Goal: Information Seeking & Learning: Learn about a topic

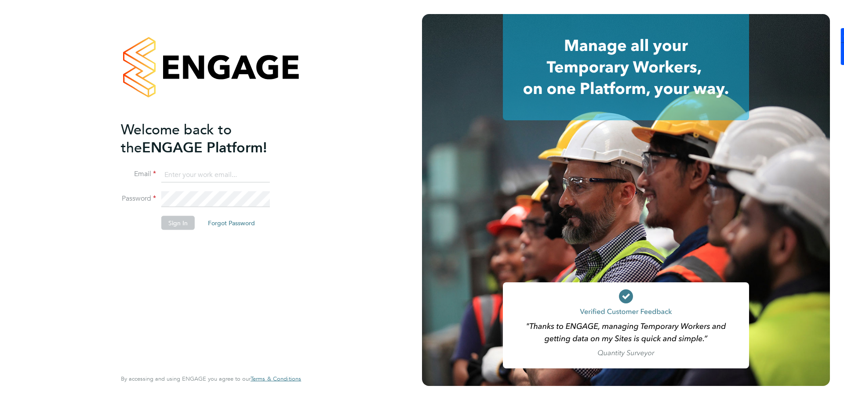
type input "daniel.hobbs@optionsresourcing.com"
click at [188, 227] on button "Sign In" at bounding box center [177, 223] width 33 height 14
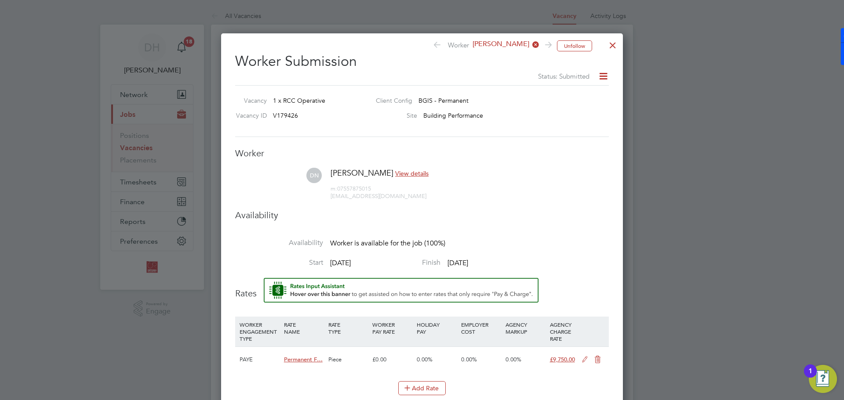
click at [615, 47] on div at bounding box center [613, 43] width 16 height 16
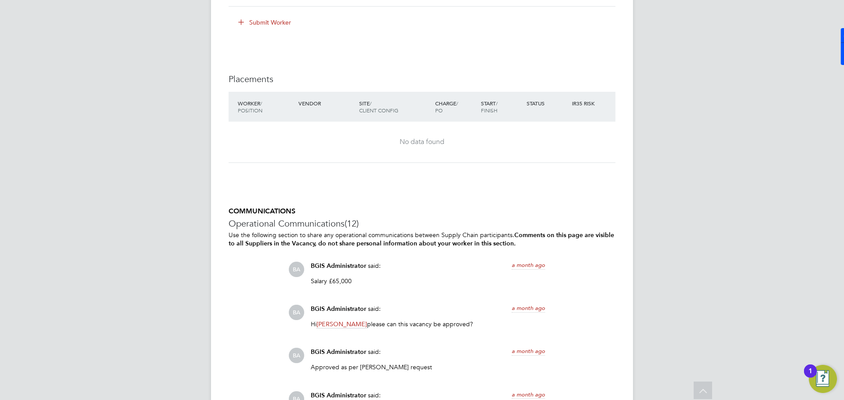
scroll to position [1615, 0]
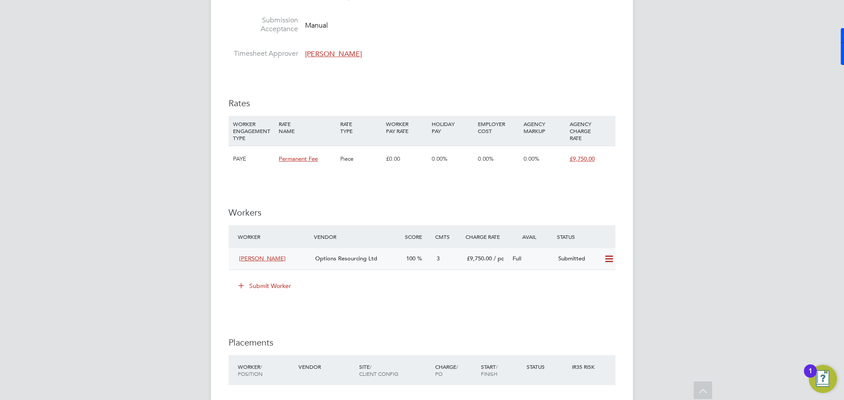
click at [459, 266] on div "3" at bounding box center [448, 259] width 30 height 15
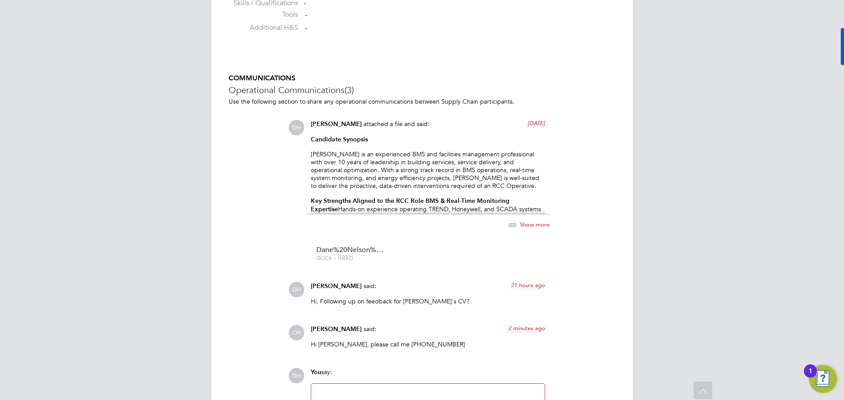
click at [531, 228] on span "Show more" at bounding box center [534, 224] width 29 height 7
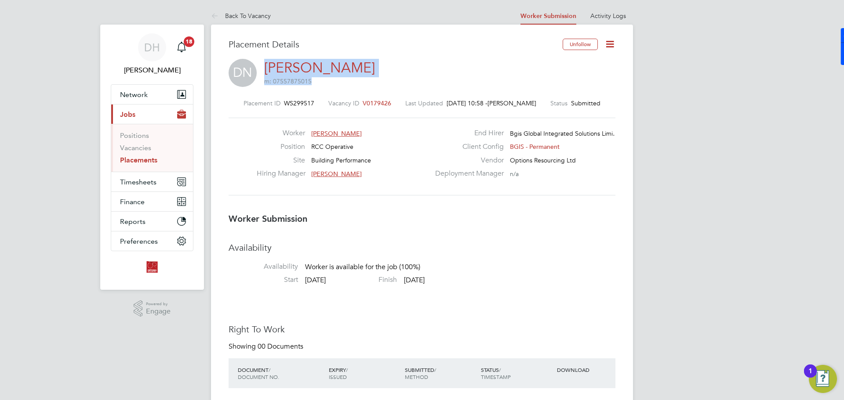
drag, startPoint x: 353, startPoint y: 68, endPoint x: 262, endPoint y: 69, distance: 91.0
click at [262, 69] on div "DN Dane Nelson m: 07557875015" at bounding box center [422, 74] width 387 height 30
click at [378, 75] on div "DN Dane Nelson m: 07557875015" at bounding box center [422, 74] width 387 height 30
drag, startPoint x: 349, startPoint y: 67, endPoint x: 303, endPoint y: 67, distance: 45.7
click at [303, 67] on div "DN Dane Nelson m: 07557875015" at bounding box center [422, 74] width 387 height 30
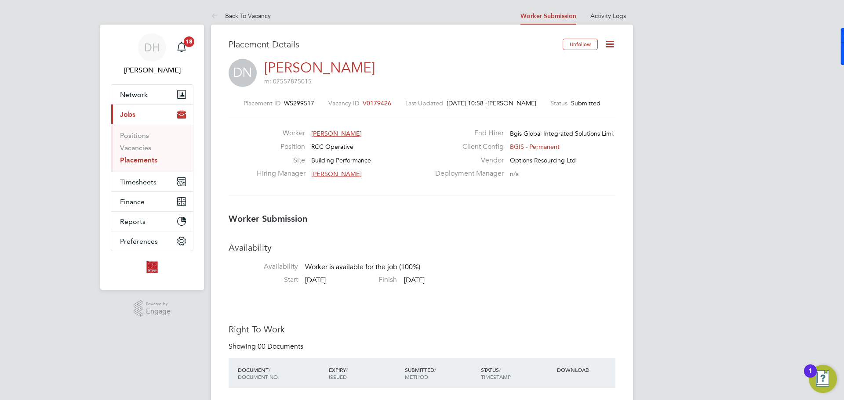
click at [374, 74] on div "DN Dane Nelson m: 07557875015" at bounding box center [422, 74] width 387 height 30
drag, startPoint x: 347, startPoint y: 67, endPoint x: 262, endPoint y: 71, distance: 85.0
click at [262, 71] on div "DN Dane Nelson m: 07557875015" at bounding box center [422, 74] width 387 height 30
drag, startPoint x: 352, startPoint y: 134, endPoint x: 321, endPoint y: 130, distance: 31.4
click at [321, 130] on div "Worker Dane Nelson" at bounding box center [343, 136] width 173 height 14
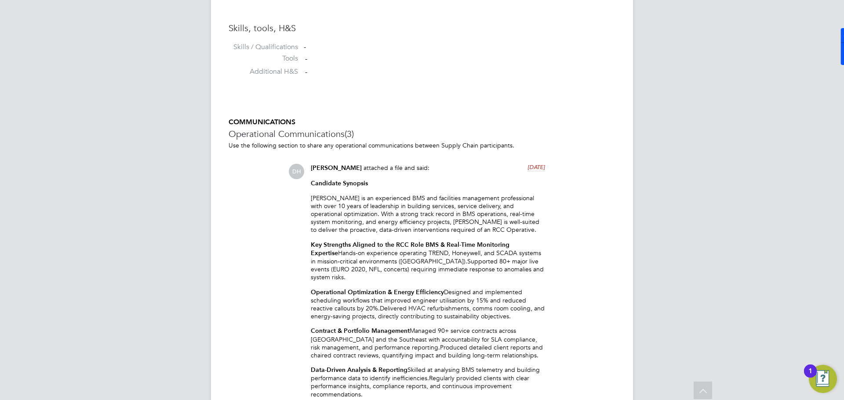
scroll to position [527, 0]
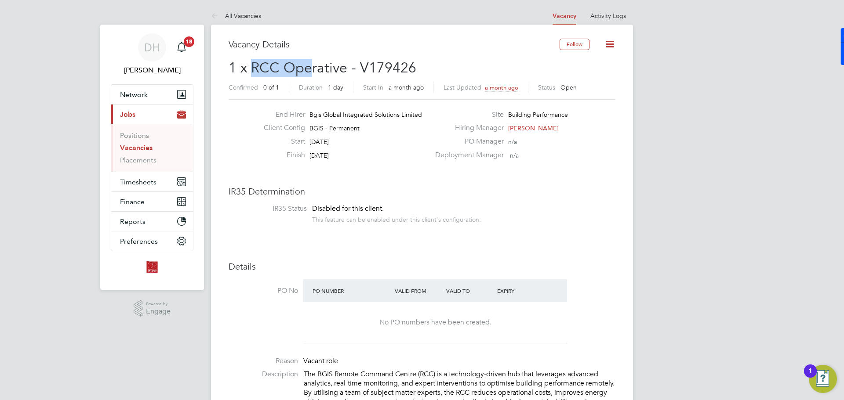
drag, startPoint x: 253, startPoint y: 68, endPoint x: 348, endPoint y: 84, distance: 95.9
click at [314, 73] on span "1 x RCC Operative - V179426" at bounding box center [323, 67] width 188 height 17
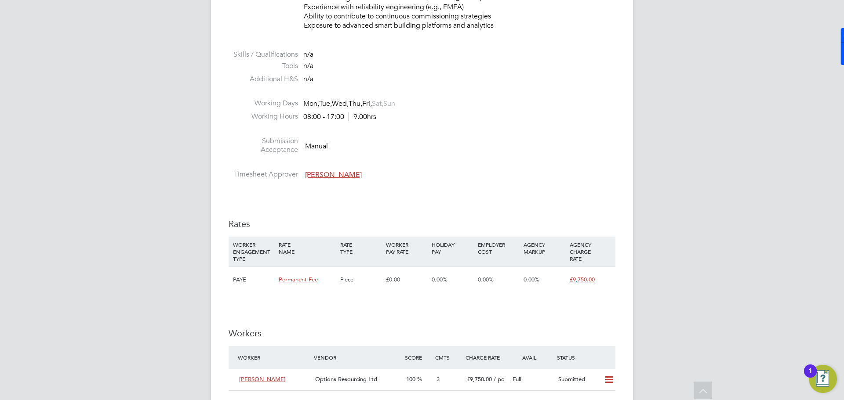
scroll to position [1582, 0]
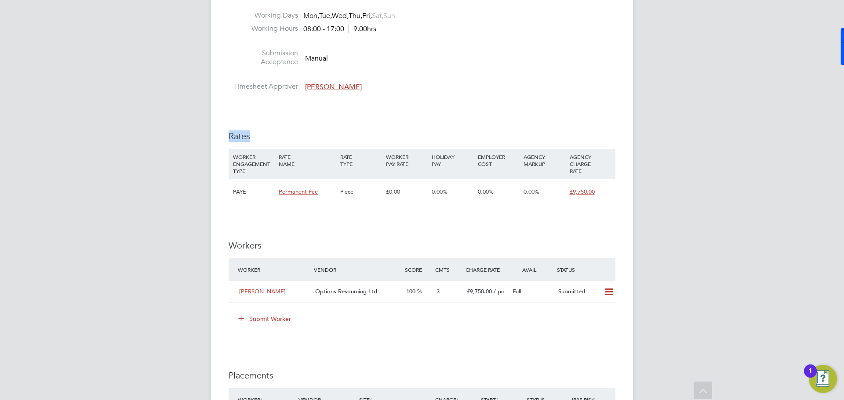
drag, startPoint x: 360, startPoint y: 110, endPoint x: 302, endPoint y: 118, distance: 59.1
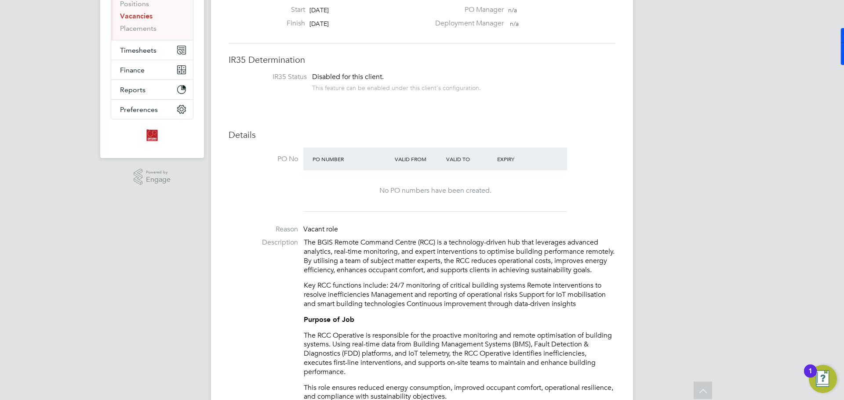
scroll to position [220, 0]
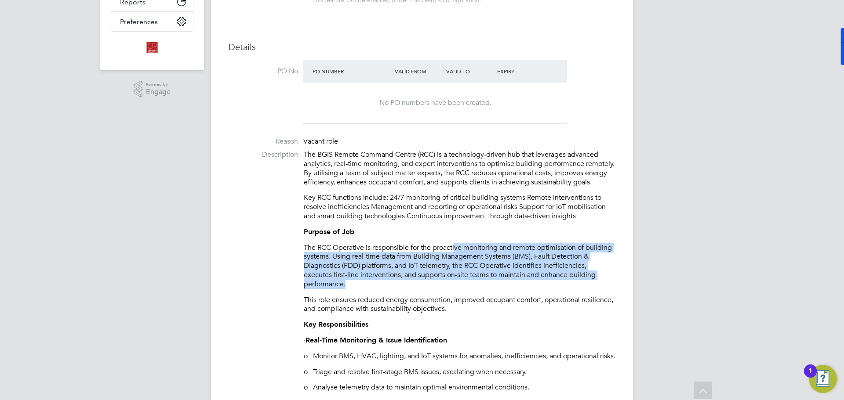
drag, startPoint x: 457, startPoint y: 255, endPoint x: 489, endPoint y: 296, distance: 52.0
click at [489, 289] on p "The RCC Operative is responsible for the proactive monitoring and remote optimi…" at bounding box center [460, 267] width 312 height 46
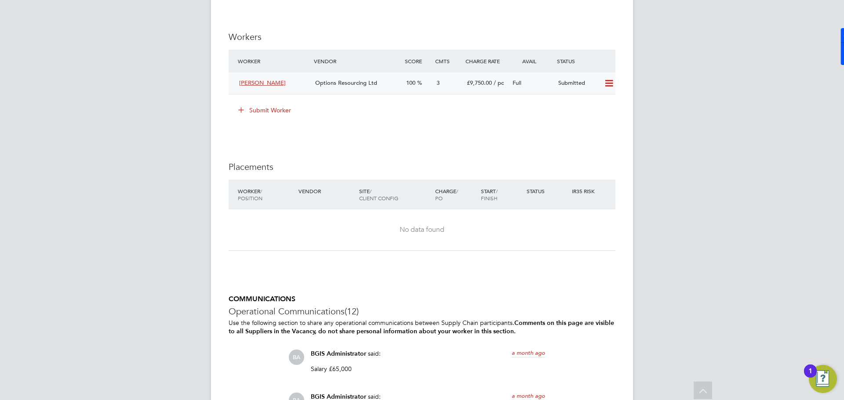
scroll to position [1659, 0]
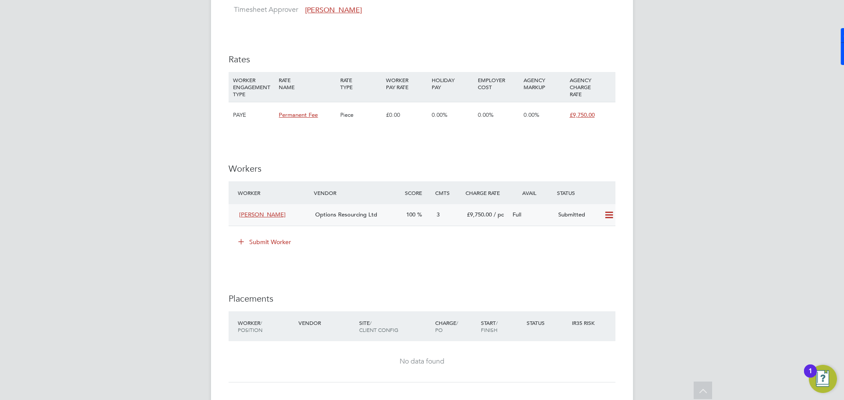
click at [386, 222] on div "Options Resourcing Ltd" at bounding box center [357, 215] width 91 height 15
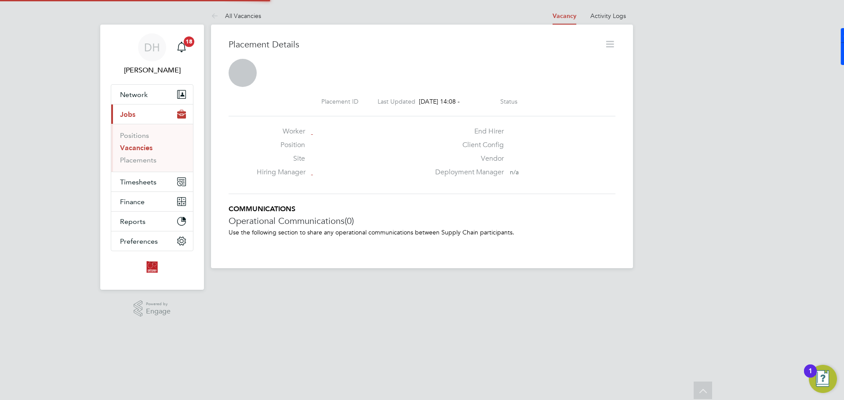
scroll to position [4, 4]
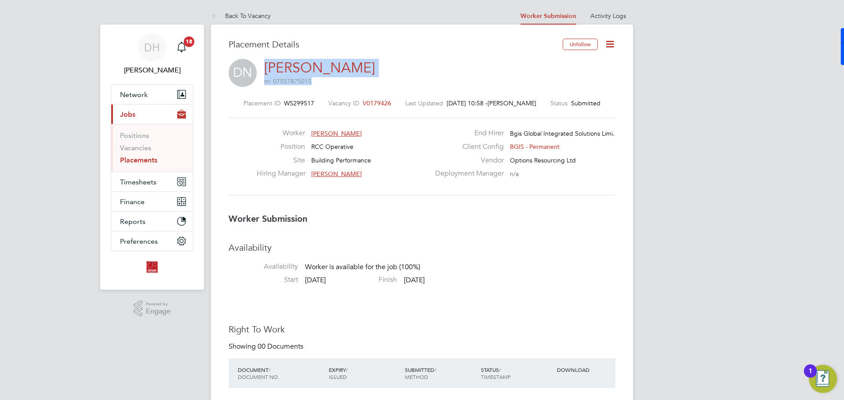
drag, startPoint x: 363, startPoint y: 72, endPoint x: 254, endPoint y: 66, distance: 109.6
click at [254, 66] on div "DN Dane Nelson m: 07557875015" at bounding box center [422, 74] width 387 height 30
drag, startPoint x: 346, startPoint y: 71, endPoint x: 352, endPoint y: 71, distance: 5.7
click at [350, 71] on div "DN Dane Nelson m: 07557875015" at bounding box center [422, 74] width 387 height 30
drag, startPoint x: 346, startPoint y: 69, endPoint x: 378, endPoint y: 74, distance: 32.5
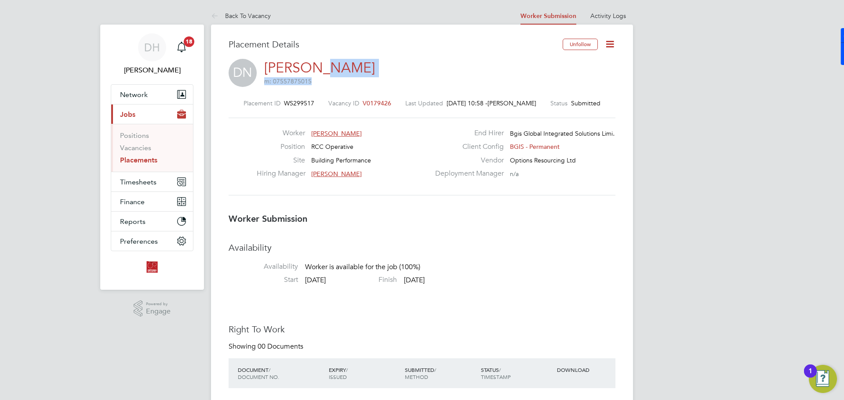
click at [324, 68] on div "DN Dane Nelson m: 07557875015" at bounding box center [422, 74] width 387 height 30
click at [382, 75] on div "DN Dane Nelson m: 07557875015" at bounding box center [422, 74] width 387 height 30
drag, startPoint x: 262, startPoint y: 68, endPoint x: 344, endPoint y: 69, distance: 81.3
click at [344, 69] on div "DN Dane Nelson m: 07557875015" at bounding box center [422, 74] width 387 height 30
copy link "Dane Nelson"
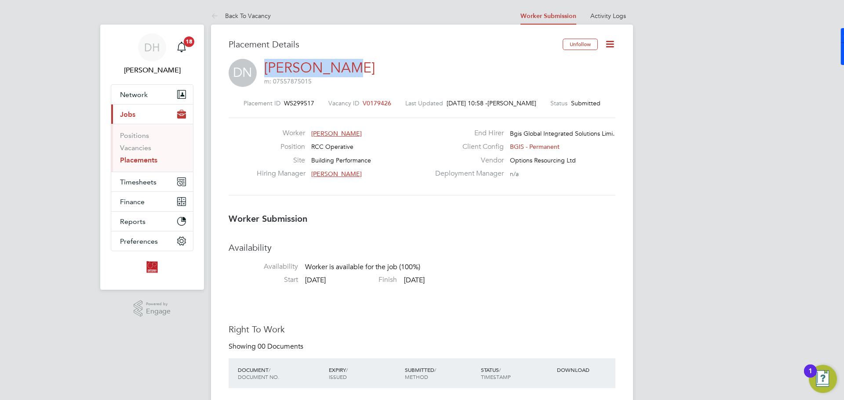
click at [342, 175] on span "Chris Howlett" at bounding box center [336, 174] width 51 height 8
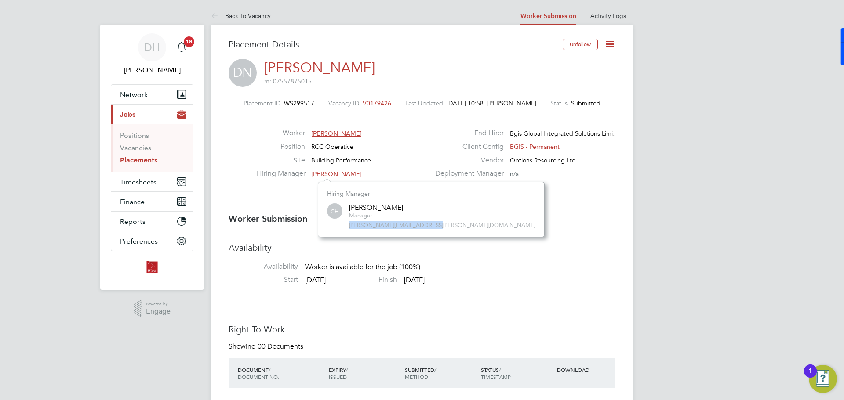
drag, startPoint x: 428, startPoint y: 227, endPoint x: 347, endPoint y: 233, distance: 80.7
click at [347, 233] on div "Hiring Manager: CH Chris Howlett Manager christopher.howlett@bgis.com" at bounding box center [431, 209] width 227 height 55
copy span "christopher.howlett@bgis.com"
click at [503, 196] on div "Worker Dane Nelson Position RCC Operative Site Building Performance Hiring Mana…" at bounding box center [422, 157] width 387 height 78
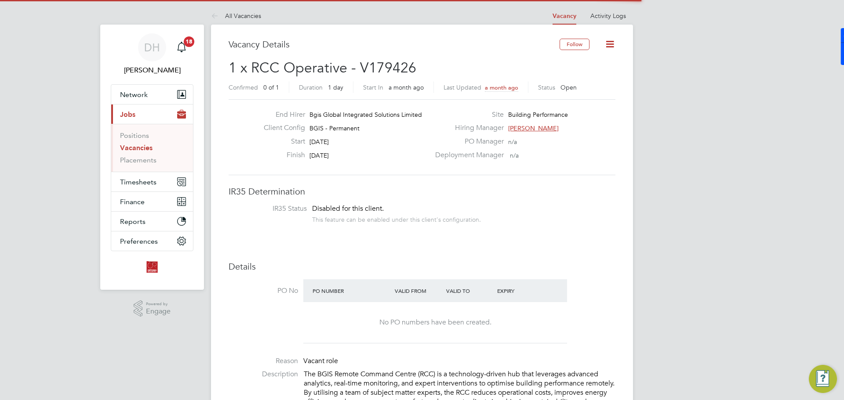
scroll to position [15, 76]
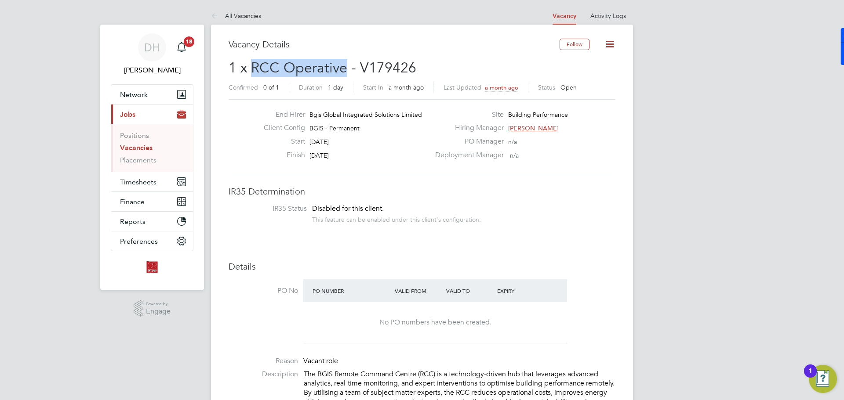
drag, startPoint x: 255, startPoint y: 67, endPoint x: 344, endPoint y: 65, distance: 89.7
click at [344, 65] on span "1 x RCC Operative - V179426" at bounding box center [323, 67] width 188 height 17
copy span "RCC Operative"
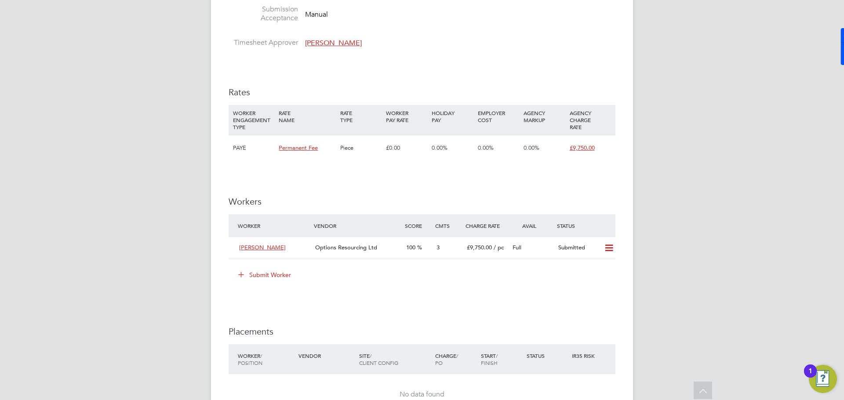
scroll to position [1802, 0]
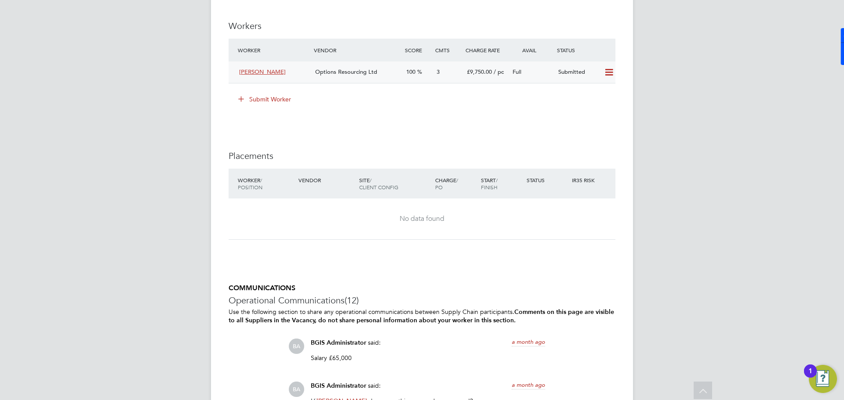
click at [364, 76] on span "Options Resourcing Ltd" at bounding box center [346, 71] width 62 height 7
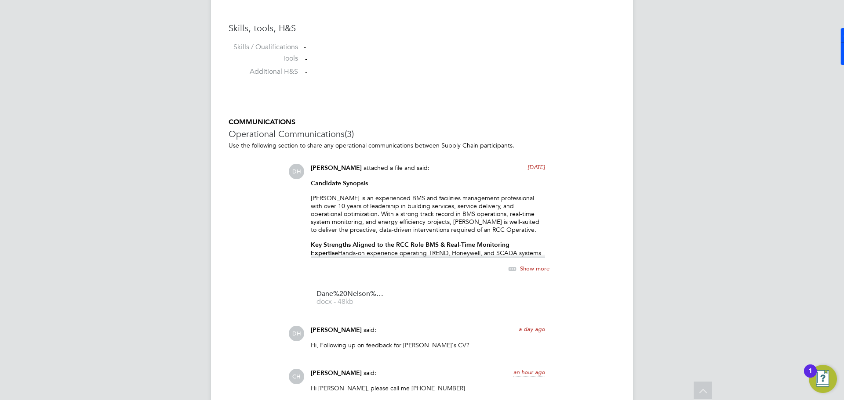
scroll to position [866, 0]
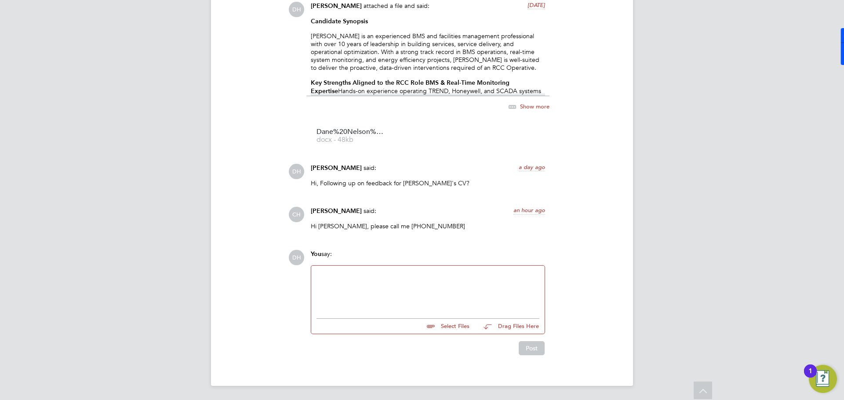
click at [395, 269] on div at bounding box center [427, 290] width 233 height 48
click at [390, 286] on div at bounding box center [427, 290] width 223 height 38
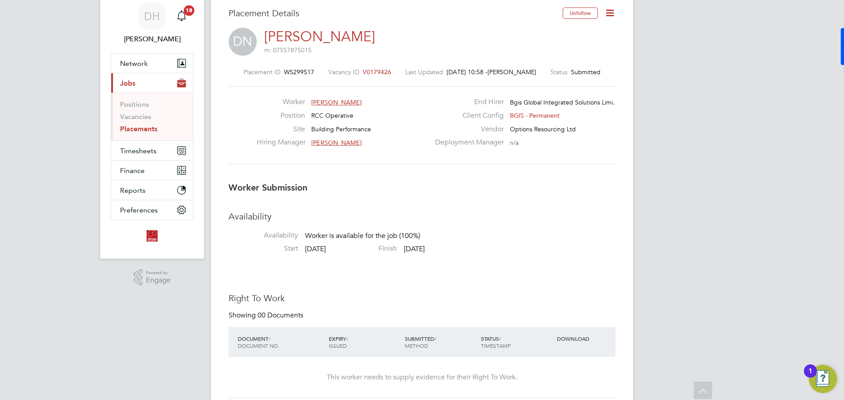
scroll to position [0, 0]
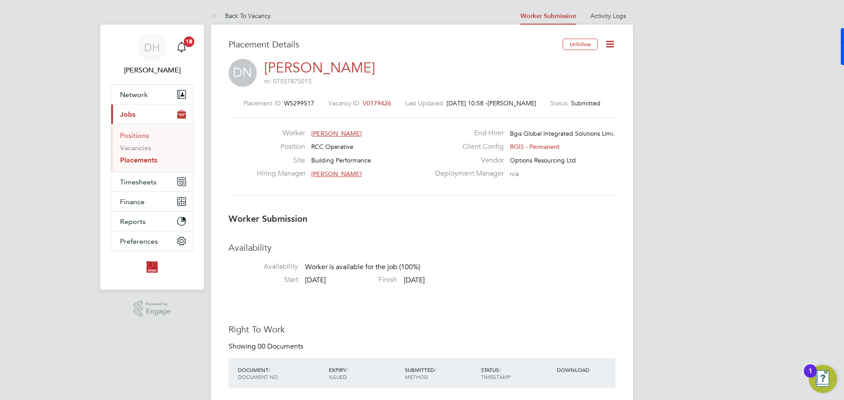
click at [138, 134] on link "Positions" at bounding box center [134, 135] width 29 height 8
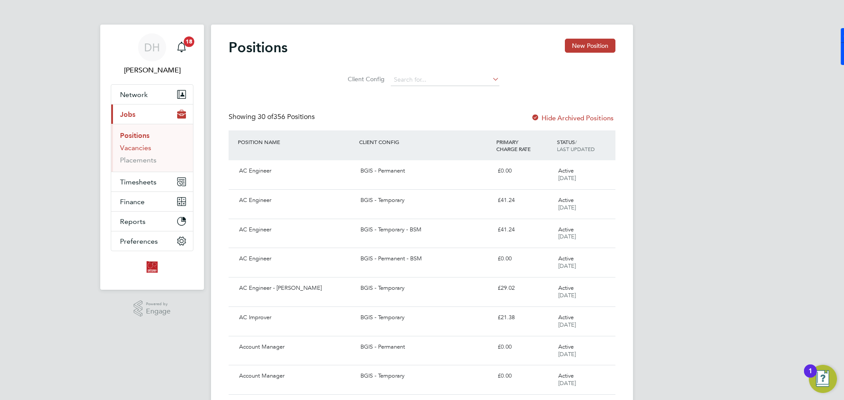
click at [141, 146] on link "Vacancies" at bounding box center [135, 148] width 31 height 8
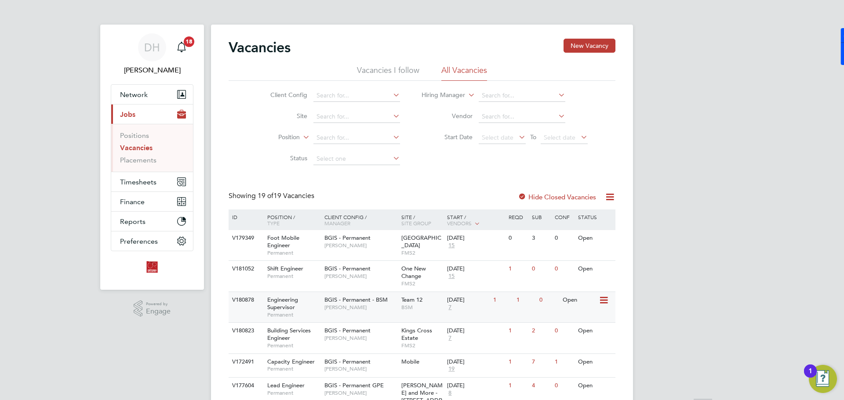
scroll to position [44, 0]
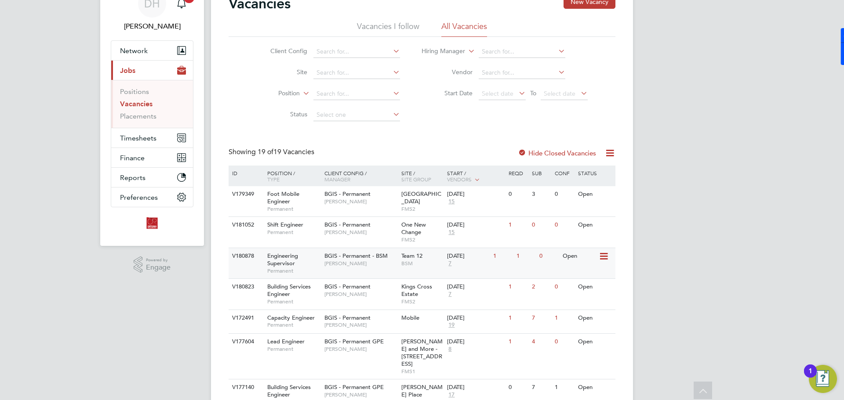
click at [359, 264] on span "[PERSON_NAME]" at bounding box center [360, 263] width 73 height 7
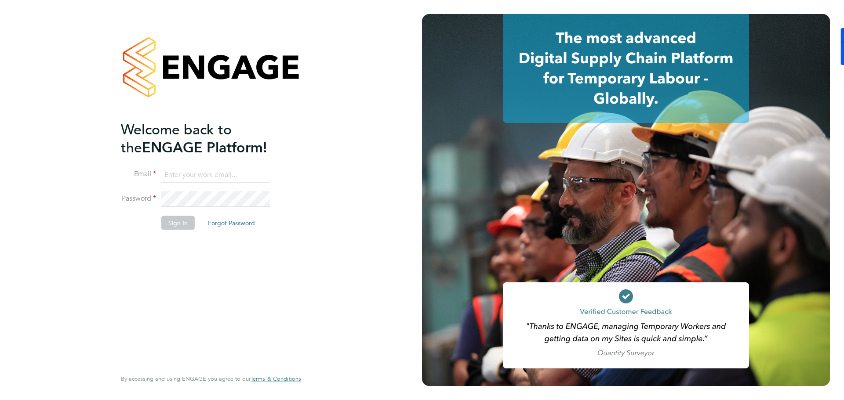
click at [199, 175] on input at bounding box center [215, 175] width 109 height 16
type input "daniel.hobbs@optionsresourcing.com"
click at [183, 223] on button "Sign In" at bounding box center [177, 223] width 33 height 14
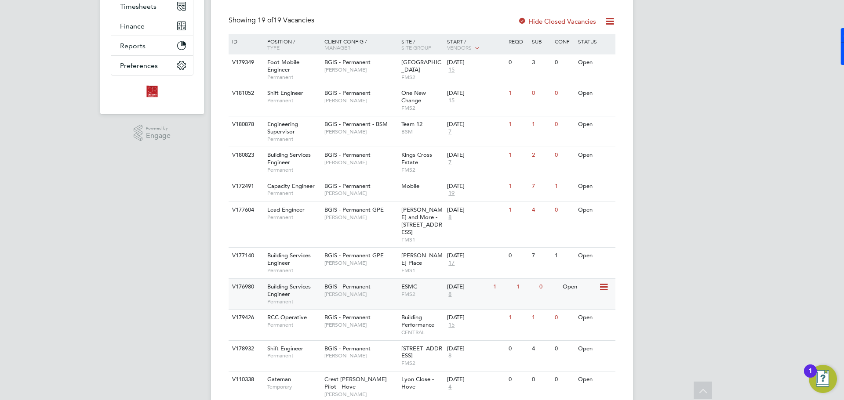
scroll to position [220, 0]
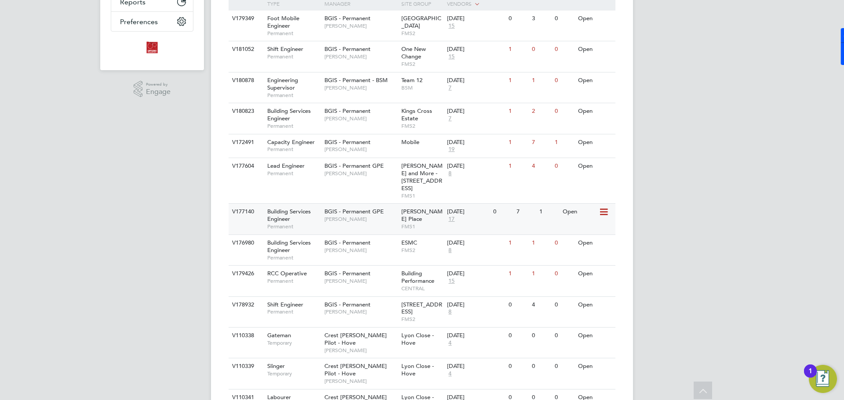
click at [373, 216] on span "[PERSON_NAME]" at bounding box center [360, 219] width 73 height 7
click at [603, 207] on icon at bounding box center [603, 212] width 9 height 11
click at [371, 173] on span "Patrick Ridgway" at bounding box center [360, 173] width 73 height 7
click at [452, 151] on span "19" at bounding box center [451, 149] width 9 height 7
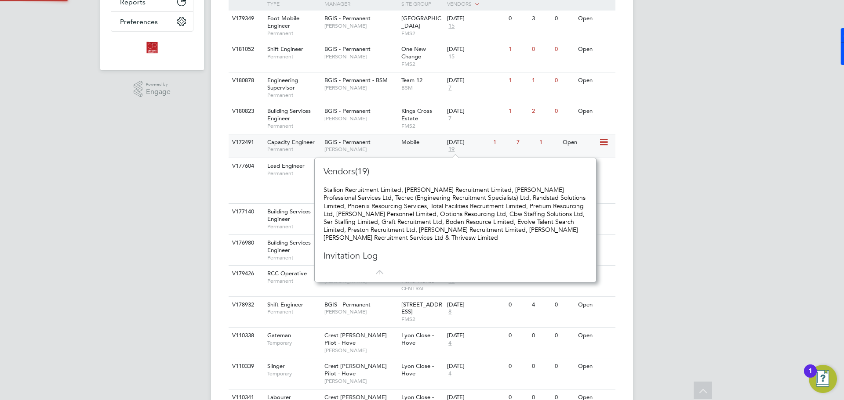
scroll to position [8, 10]
click at [347, 112] on span "BGIS - Permanent" at bounding box center [347, 110] width 46 height 7
click at [709, 155] on div "DH Daniel Hobbs Notifications 18 Applications: Network Team Members Businesses …" at bounding box center [422, 240] width 844 height 920
click at [375, 86] on span "Nilesh Makwana" at bounding box center [360, 87] width 73 height 7
click at [685, 140] on div "DH Daniel Hobbs Notifications 18 Applications: Network Team Members Businesses …" at bounding box center [422, 240] width 844 height 920
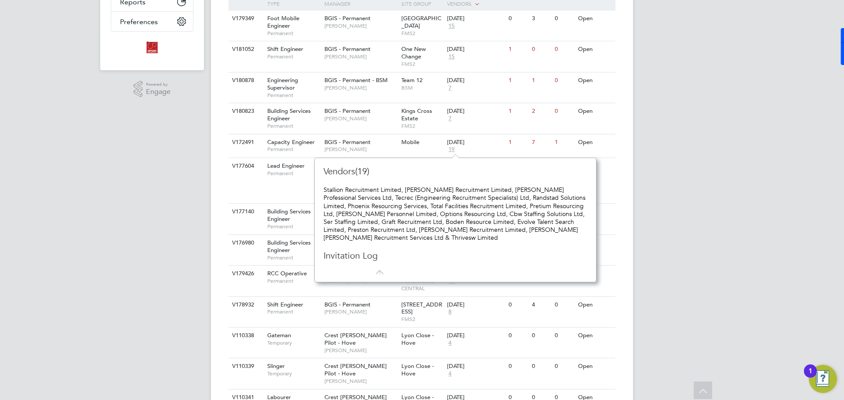
click at [829, 166] on div "DH Daniel Hobbs Notifications 18 Applications: Network Team Members Businesses …" at bounding box center [422, 240] width 844 height 920
click at [792, 163] on div "DH Daniel Hobbs Notifications 18 Applications: Network Team Members Businesses …" at bounding box center [422, 240] width 844 height 920
click at [106, 245] on div "DH Daniel Hobbs Notifications 18 Applications: Network Team Members Businesses …" at bounding box center [422, 240] width 844 height 920
drag, startPoint x: 381, startPoint y: 274, endPoint x: 376, endPoint y: 272, distance: 4.7
click at [381, 274] on icon at bounding box center [377, 268] width 11 height 11
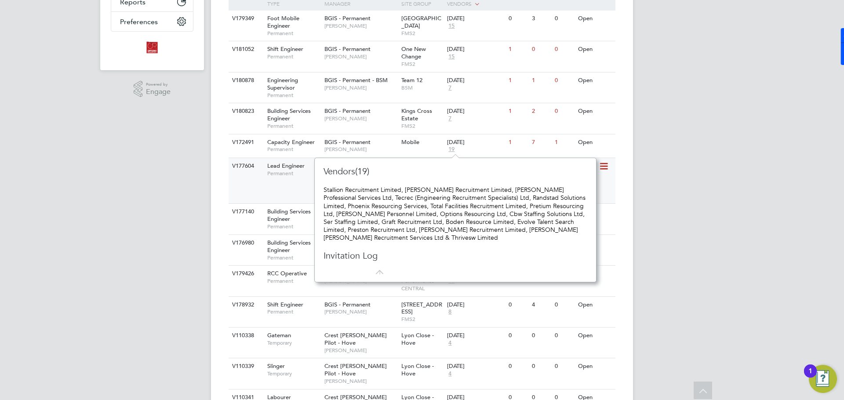
click at [284, 175] on span "Permanent" at bounding box center [293, 173] width 53 height 7
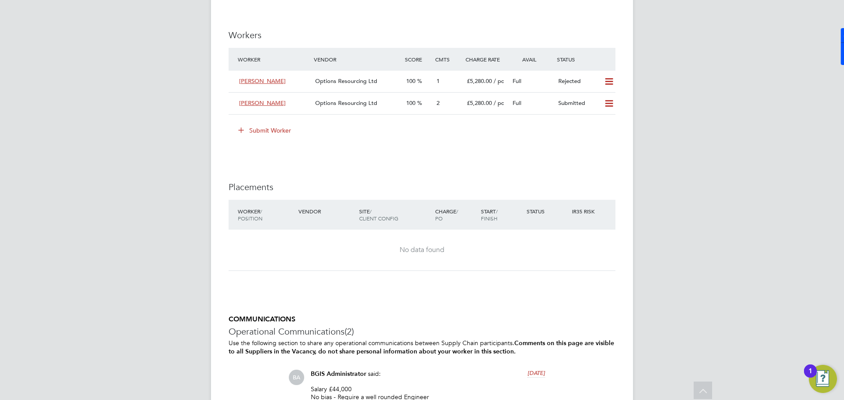
scroll to position [1361, 0]
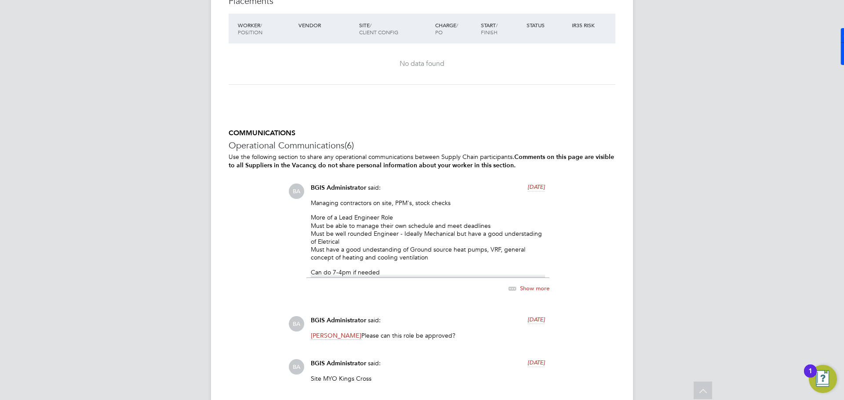
scroll to position [1495, 0]
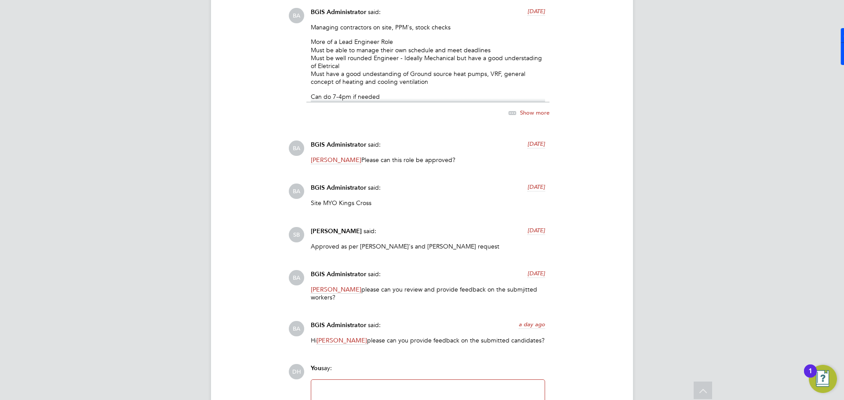
scroll to position [1589, 0]
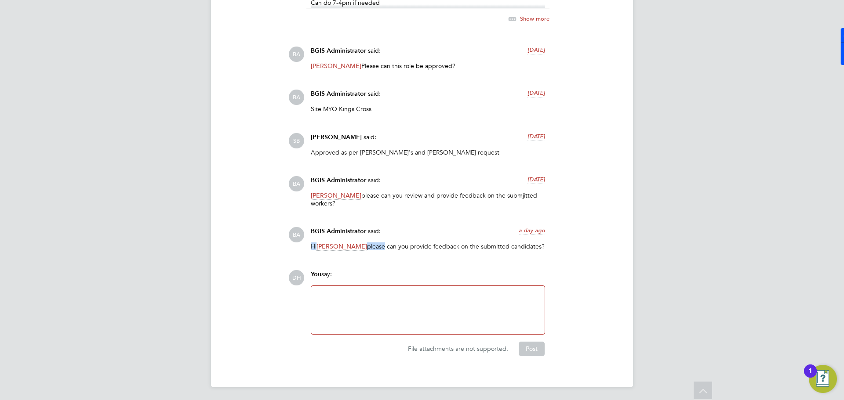
drag, startPoint x: 537, startPoint y: 243, endPoint x: 380, endPoint y: 243, distance: 157.4
click at [380, 243] on div "BGIS Administrator said: a day ago Hi [PERSON_NAME] please can you provide feed…" at bounding box center [427, 242] width 243 height 30
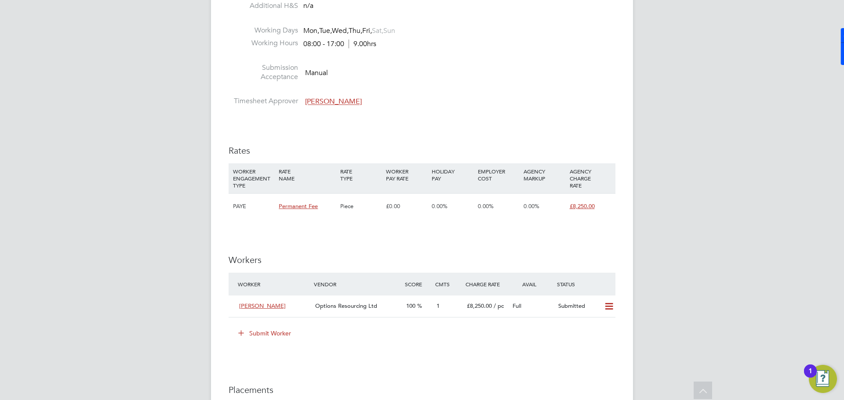
scroll to position [841, 0]
